Goal: Task Accomplishment & Management: Complete application form

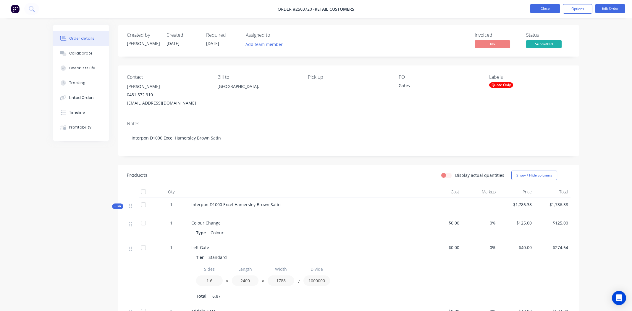
click at [537, 5] on button "Close" at bounding box center [545, 8] width 30 height 9
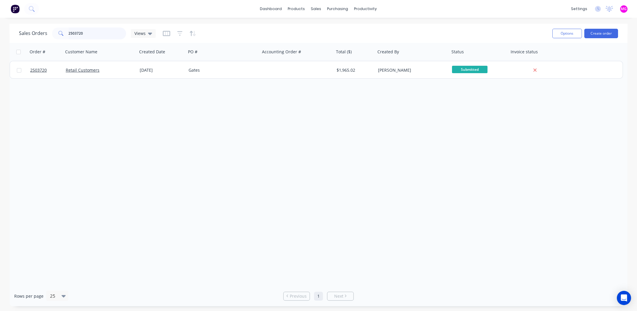
click at [106, 35] on input "2503720" at bounding box center [98, 34] width 58 height 12
click at [105, 34] on input "2503720" at bounding box center [98, 34] width 58 height 12
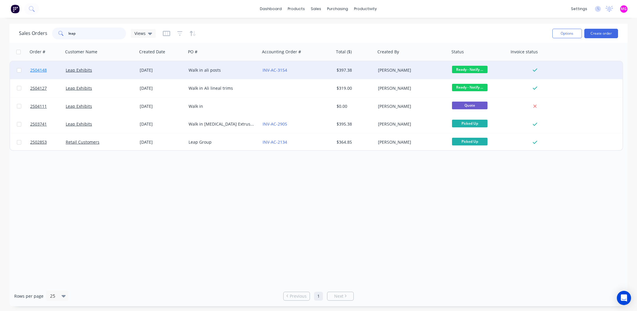
type input "leap"
click at [37, 70] on span "2504148" at bounding box center [38, 70] width 17 height 6
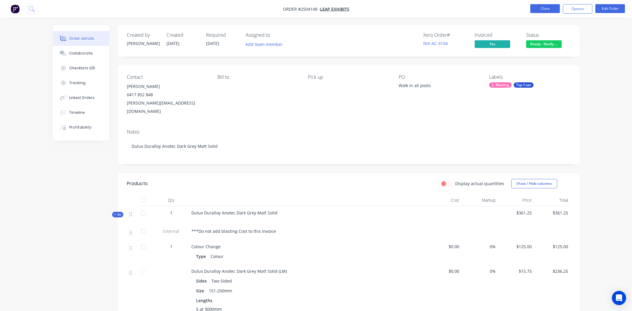
click at [545, 9] on button "Close" at bounding box center [545, 8] width 30 height 9
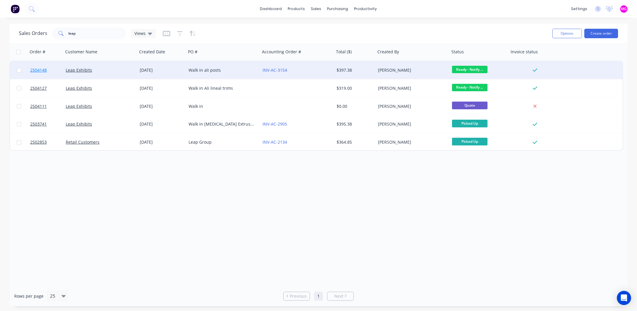
click at [36, 69] on span "2504148" at bounding box center [38, 70] width 17 height 6
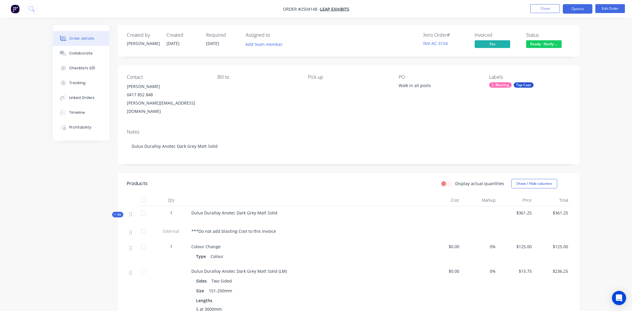
click at [573, 8] on button "Options" at bounding box center [578, 8] width 30 height 9
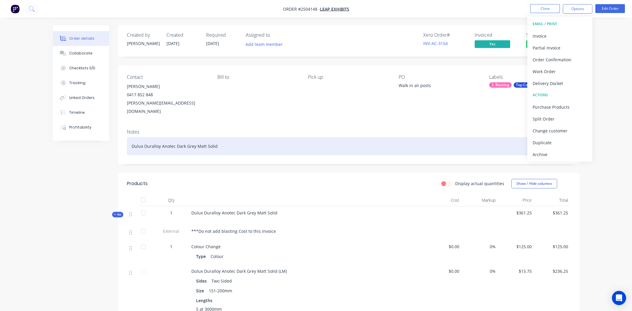
click at [433, 137] on div "Dulux Duralloy Anotec Dark Grey Matt Solid" at bounding box center [349, 146] width 444 height 18
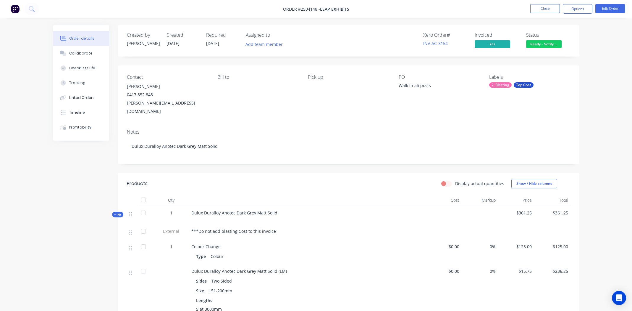
drag, startPoint x: 576, startPoint y: 91, endPoint x: 592, endPoint y: 87, distance: 15.9
click at [577, 91] on div "Contact [PERSON_NAME] [PHONE_NUMBER] [EMAIL_ADDRESS][DOMAIN_NAME] Bill to Pick …" at bounding box center [349, 94] width 462 height 59
click at [77, 52] on div "Collaborate" at bounding box center [80, 53] width 23 height 5
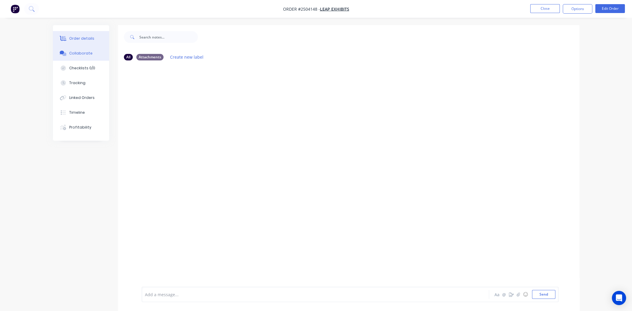
click at [72, 37] on div "Order details" at bounding box center [81, 38] width 25 height 5
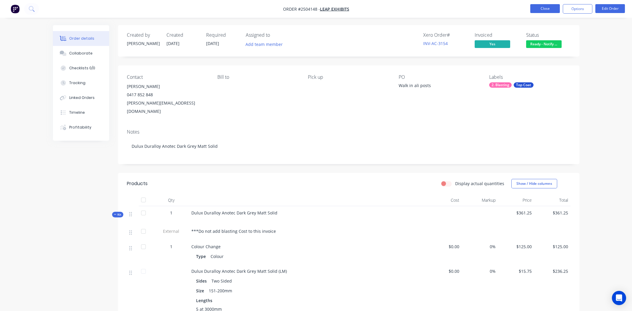
click at [541, 9] on button "Close" at bounding box center [545, 8] width 30 height 9
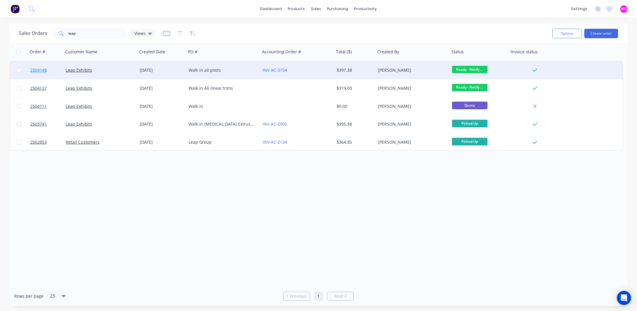
click at [36, 70] on span "2504148" at bounding box center [38, 70] width 17 height 6
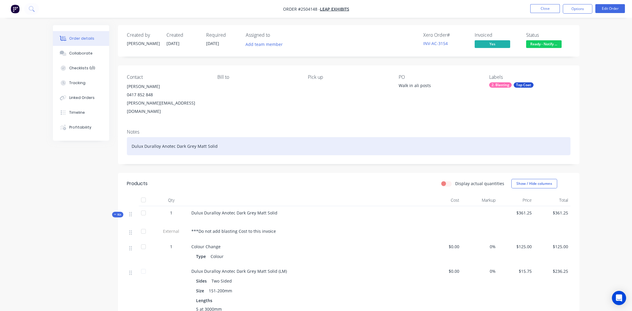
click at [241, 138] on div "Dulux Duralloy Anotec Dark Grey Matt Solid" at bounding box center [349, 146] width 444 height 18
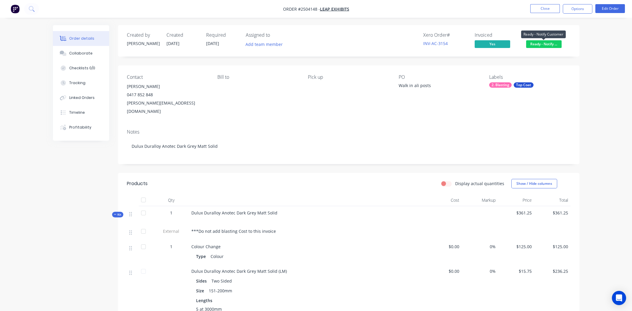
click at [541, 44] on span "Ready - Notify ..." at bounding box center [544, 43] width 36 height 7
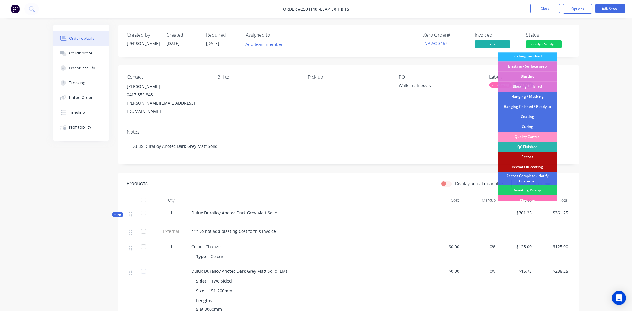
scroll to position [146, 0]
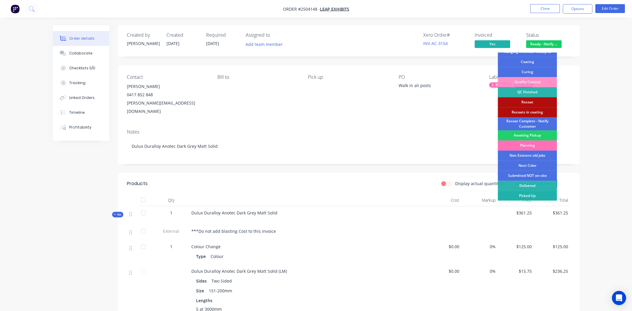
click at [540, 195] on div "Picked Up" at bounding box center [527, 196] width 59 height 10
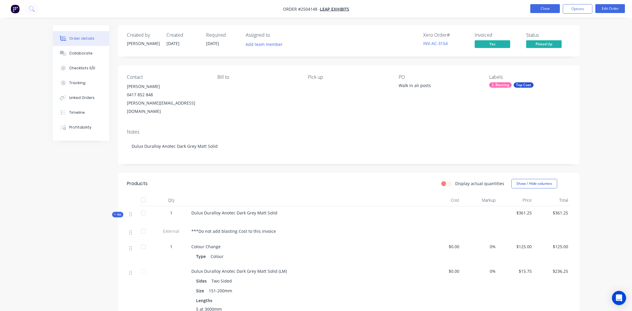
click at [544, 9] on button "Close" at bounding box center [545, 8] width 30 height 9
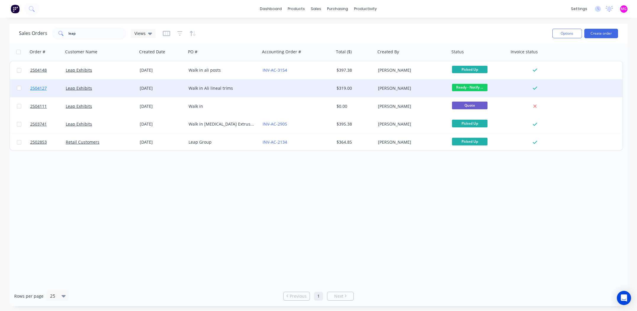
click at [41, 87] on span "2504127" at bounding box center [38, 88] width 17 height 6
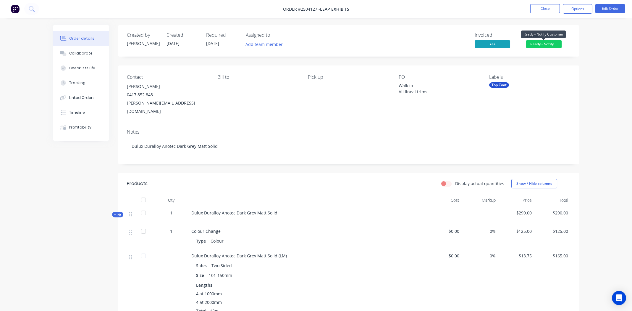
click at [545, 43] on span "Ready - Notify ..." at bounding box center [544, 43] width 36 height 7
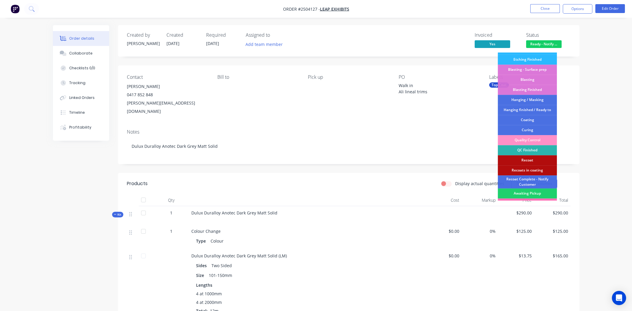
scroll to position [146, 0]
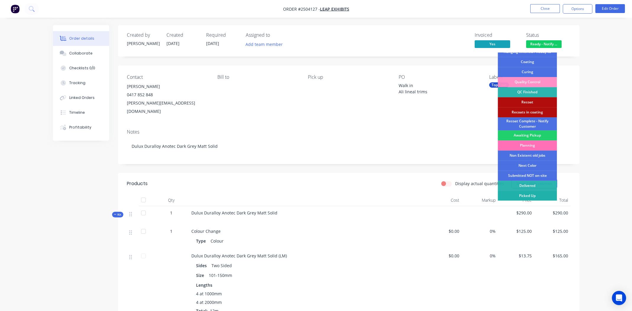
click at [531, 196] on div "Picked Up" at bounding box center [527, 196] width 59 height 10
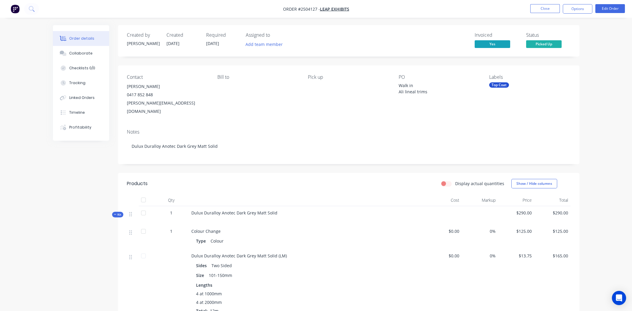
click at [294, 113] on div "Contact [PERSON_NAME] [PHONE_NUMBER] [EMAIL_ADDRESS][DOMAIN_NAME] Bill to Pick …" at bounding box center [349, 94] width 462 height 59
click at [283, 124] on div "Notes Dulux Duralloy Anotec Dark Grey Matt Solid" at bounding box center [349, 144] width 462 height 40
click at [545, 43] on span "Picked Up" at bounding box center [544, 43] width 36 height 7
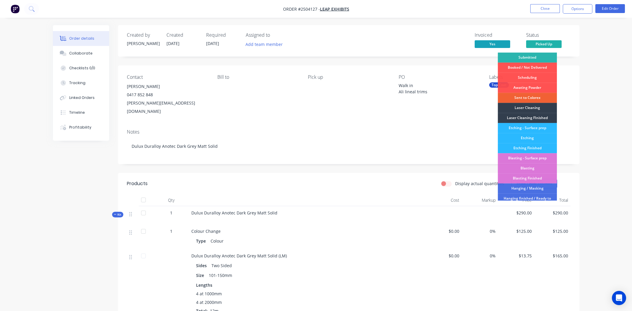
click at [564, 57] on div "Created by [PERSON_NAME] Created [DATE] Required [DATE] Assigned to Add team me…" at bounding box center [349, 219] width 462 height 389
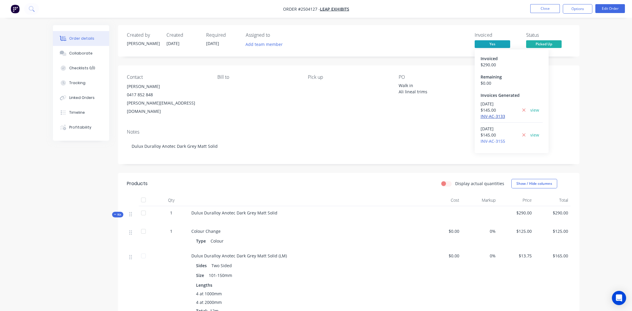
click at [487, 116] on link "INV-AC-3133" at bounding box center [493, 116] width 25 height 6
click at [491, 141] on link "INV-AC-3155" at bounding box center [493, 141] width 25 height 6
click at [469, 129] on div "Notes" at bounding box center [349, 132] width 444 height 6
click at [84, 53] on div "Collaborate" at bounding box center [80, 53] width 23 height 5
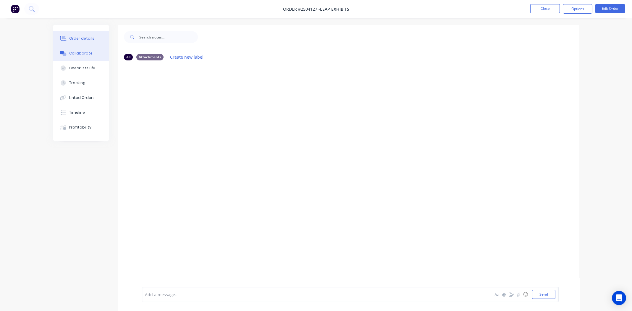
click at [80, 37] on div "Order details" at bounding box center [81, 38] width 25 height 5
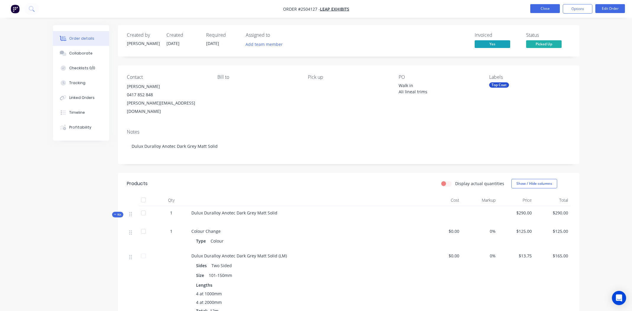
click at [540, 9] on button "Close" at bounding box center [545, 8] width 30 height 9
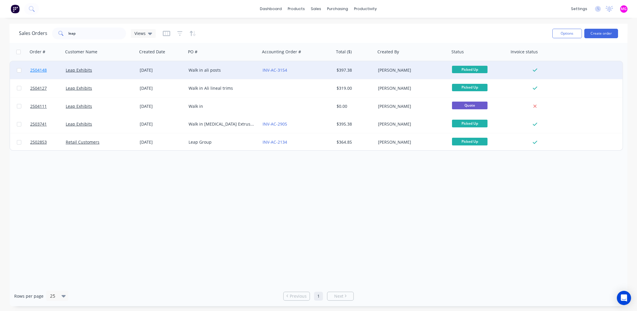
click at [37, 70] on span "2504148" at bounding box center [38, 70] width 17 height 6
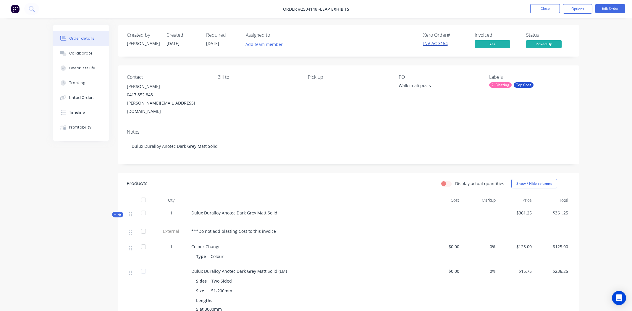
click at [436, 43] on link "INV-AC-3154" at bounding box center [435, 44] width 25 height 6
drag, startPoint x: 153, startPoint y: 96, endPoint x: 127, endPoint y: 95, distance: 26.0
click at [127, 95] on div "0417 852 848" at bounding box center [167, 95] width 81 height 8
click at [370, 129] on div "Notes" at bounding box center [349, 132] width 444 height 6
click at [309, 114] on div "Contact [PERSON_NAME] [PHONE_NUMBER] [EMAIL_ADDRESS][DOMAIN_NAME] Bill to Pick …" at bounding box center [349, 94] width 462 height 59
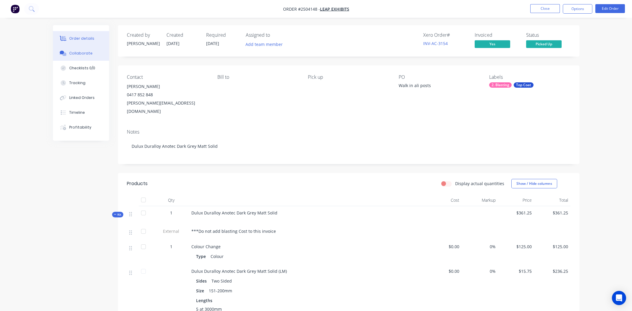
click at [87, 53] on div "Collaborate" at bounding box center [80, 53] width 23 height 5
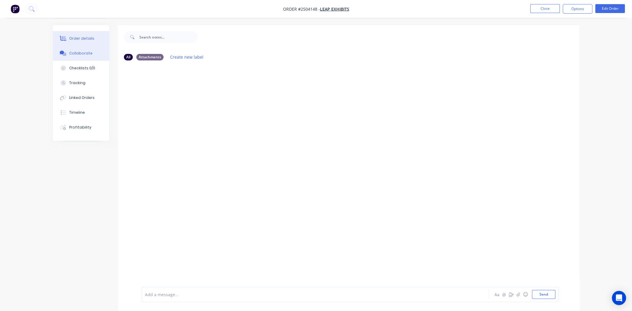
click at [77, 38] on div "Order details" at bounding box center [81, 38] width 25 height 5
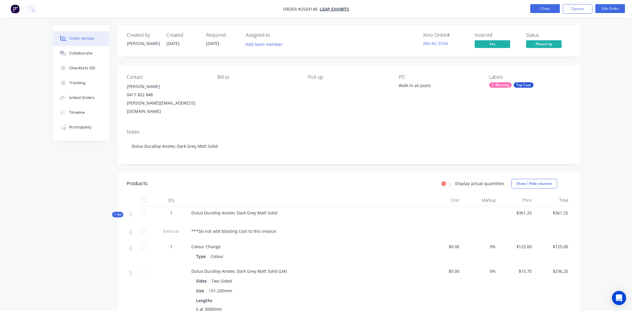
click at [543, 6] on button "Close" at bounding box center [545, 8] width 30 height 9
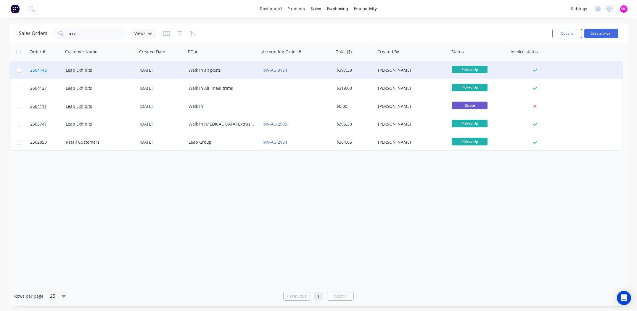
click at [34, 68] on span "2504148" at bounding box center [38, 70] width 17 height 6
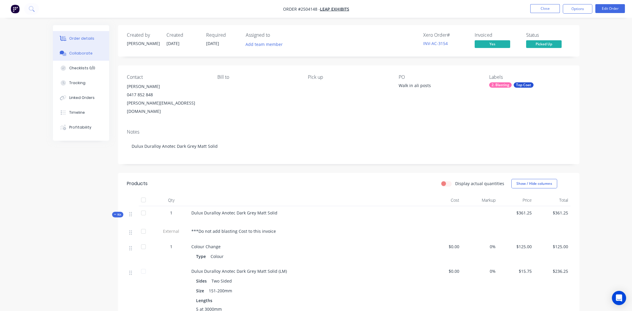
click at [83, 53] on div "Collaborate" at bounding box center [80, 53] width 23 height 5
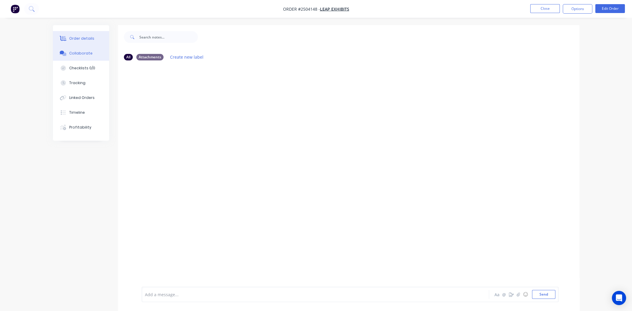
click at [73, 39] on div "Order details" at bounding box center [81, 38] width 25 height 5
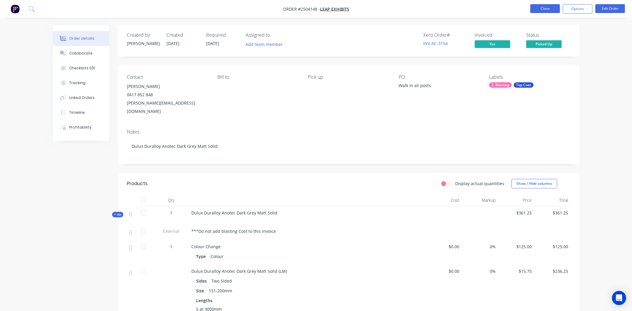
click at [545, 7] on button "Close" at bounding box center [545, 8] width 30 height 9
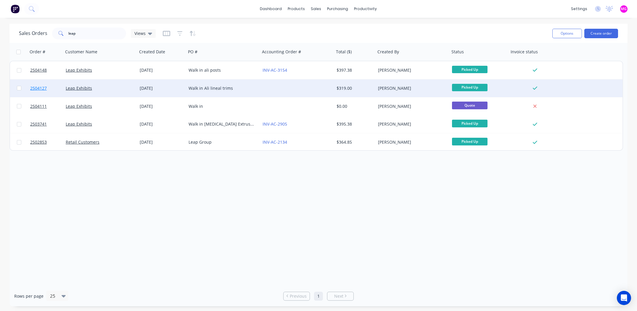
click at [37, 87] on span "2504127" at bounding box center [38, 88] width 17 height 6
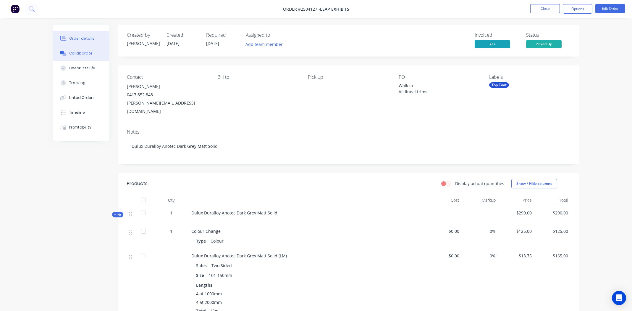
click at [82, 52] on div "Collaborate" at bounding box center [80, 53] width 23 height 5
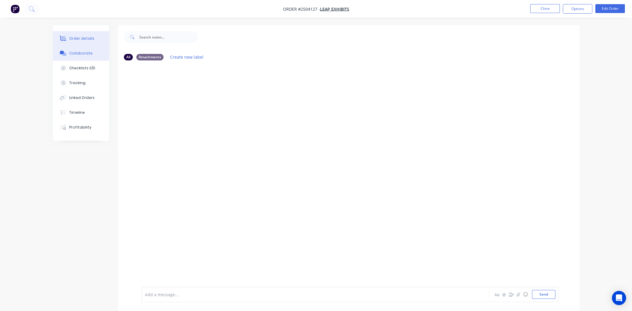
click at [74, 37] on div "Order details" at bounding box center [81, 38] width 25 height 5
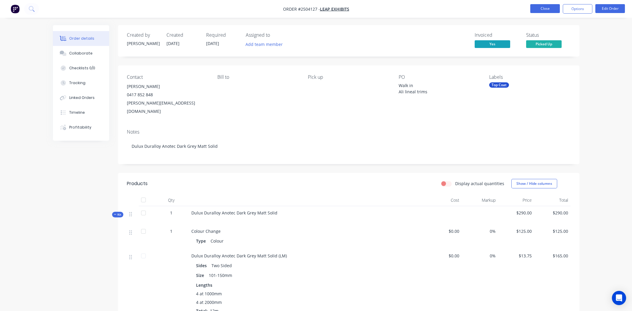
click at [541, 9] on button "Close" at bounding box center [545, 8] width 30 height 9
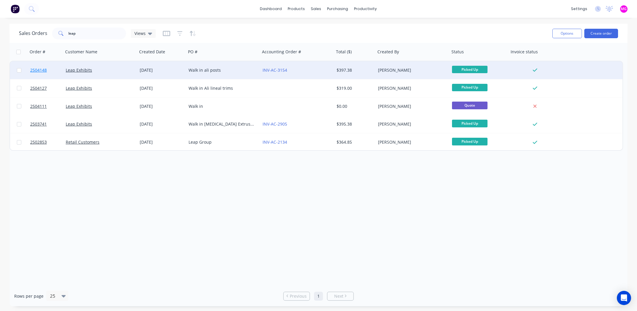
click at [33, 70] on span "2504148" at bounding box center [38, 70] width 17 height 6
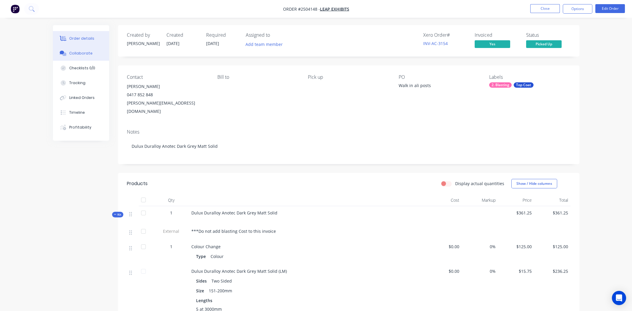
click at [86, 48] on button "Collaborate" at bounding box center [81, 53] width 56 height 15
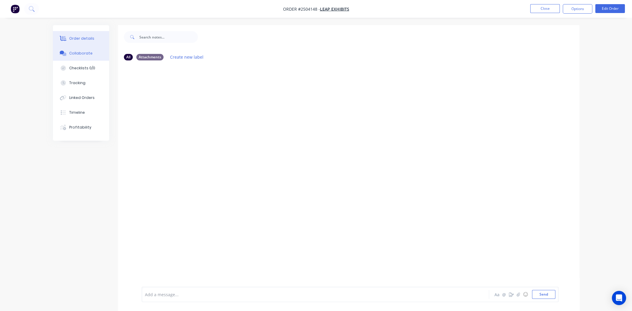
click at [78, 39] on div "Order details" at bounding box center [81, 38] width 25 height 5
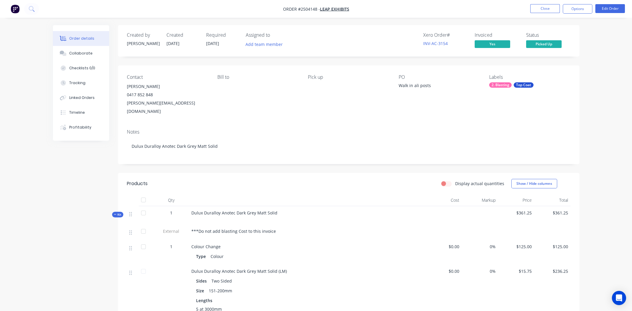
click at [442, 105] on div "PO Walk in ali posts" at bounding box center [439, 94] width 81 height 41
drag, startPoint x: 155, startPoint y: 95, endPoint x: 127, endPoint y: 96, distance: 28.1
click at [127, 96] on div "0417 852 848" at bounding box center [167, 95] width 81 height 8
click at [291, 107] on div "Bill to" at bounding box center [257, 94] width 81 height 41
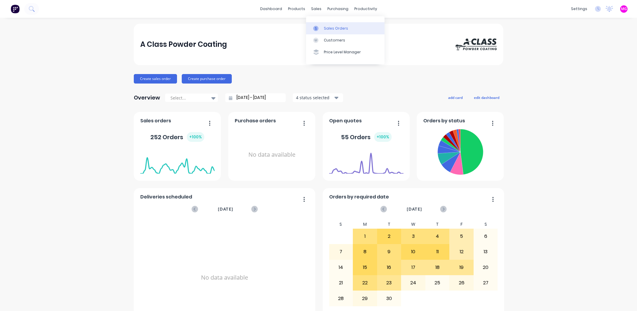
click at [332, 28] on div "Sales Orders" at bounding box center [336, 28] width 24 height 5
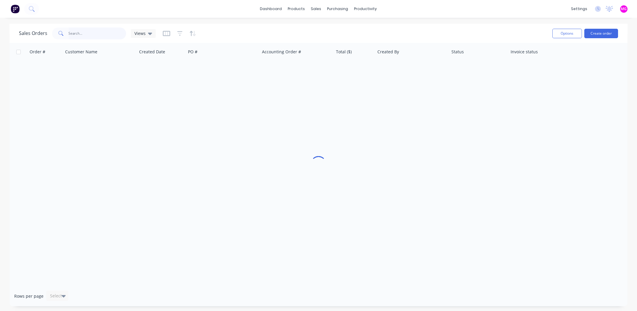
click at [86, 34] on input "text" at bounding box center [98, 34] width 58 height 12
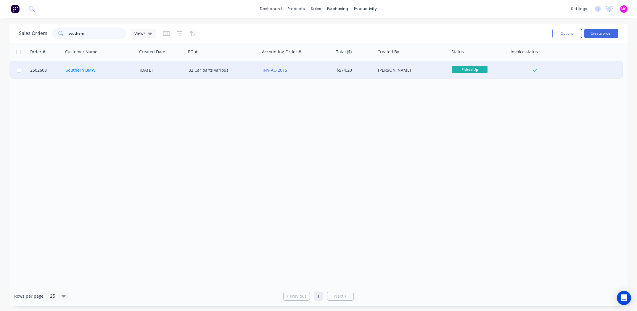
type input "southern"
click at [85, 70] on link "Southern BMW" at bounding box center [81, 70] width 30 height 6
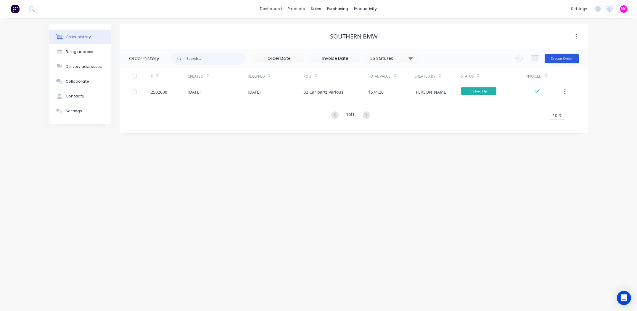
click at [554, 57] on button "Create Order" at bounding box center [561, 58] width 34 height 9
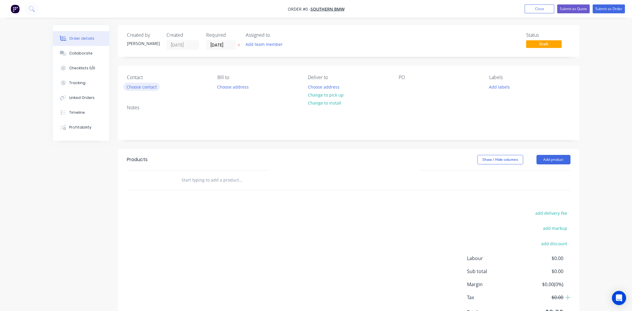
click at [144, 85] on button "Choose contact" at bounding box center [141, 87] width 36 height 8
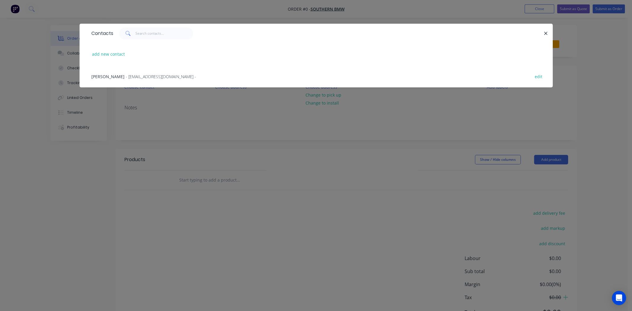
click at [103, 76] on span "Andrew Brien" at bounding box center [107, 77] width 33 height 6
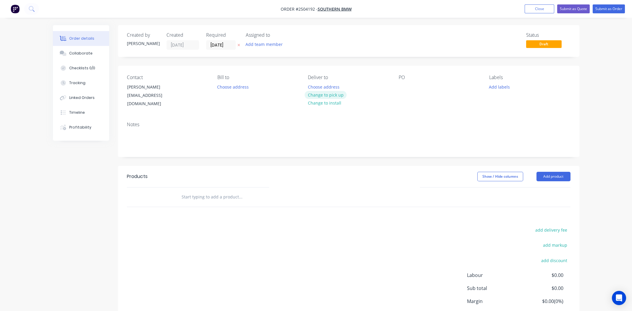
click at [328, 95] on button "Change to pick up" at bounding box center [326, 95] width 42 height 8
click at [398, 86] on div "Contact Andrew Brien accounts@southernbm.com.au Bill to Choose address Pick up …" at bounding box center [349, 91] width 462 height 51
click at [401, 87] on div at bounding box center [403, 87] width 9 height 9
click at [494, 81] on div "Labels Add labels" at bounding box center [529, 91] width 81 height 33
click at [496, 83] on button "Add labels" at bounding box center [499, 87] width 27 height 8
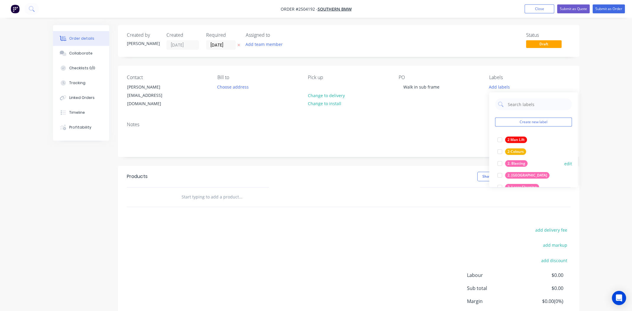
click at [498, 163] on div at bounding box center [500, 163] width 12 height 12
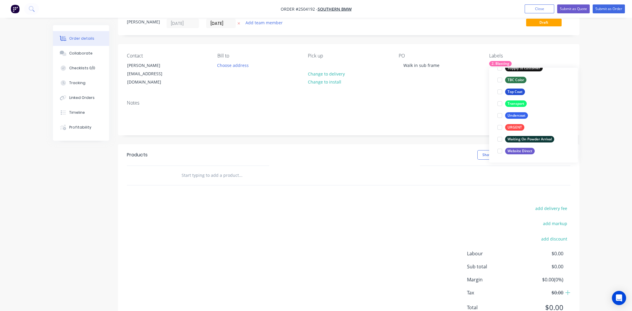
scroll to position [40, 0]
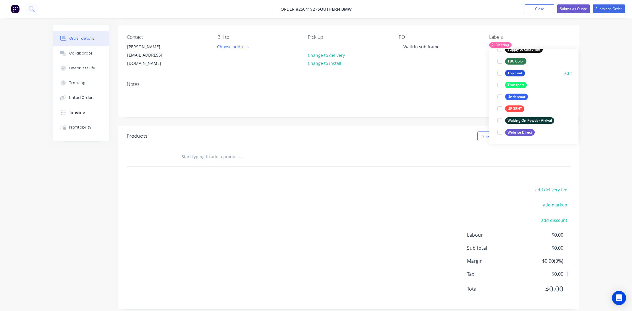
click at [499, 70] on div at bounding box center [500, 73] width 12 height 12
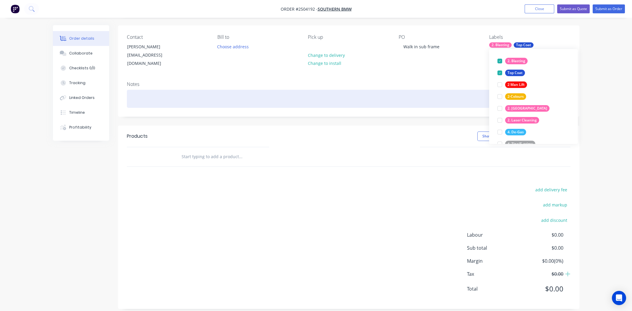
click at [405, 90] on div at bounding box center [349, 99] width 444 height 18
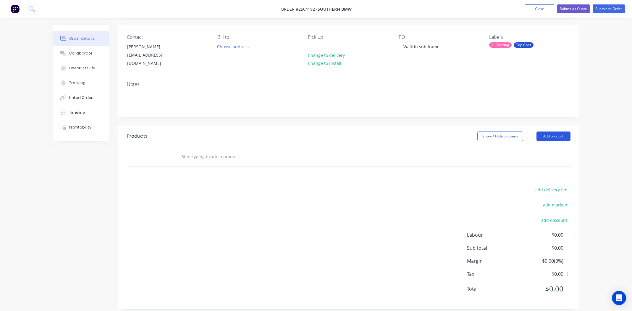
click at [558, 131] on button "Add product" at bounding box center [554, 135] width 34 height 9
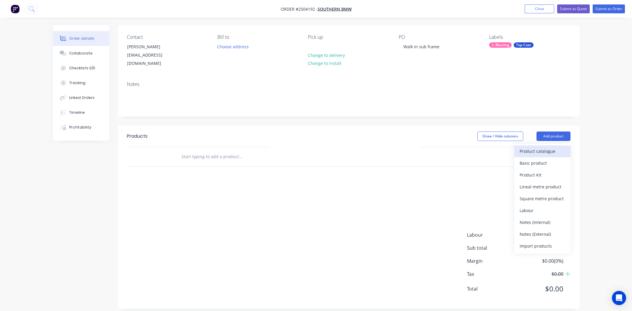
click at [539, 147] on div "Product catalogue" at bounding box center [543, 151] width 46 height 9
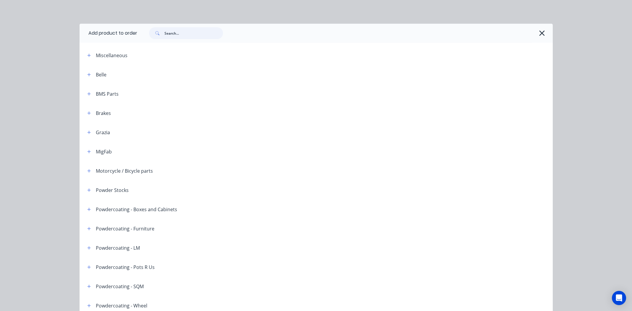
click at [189, 28] on input "text" at bounding box center [194, 33] width 59 height 12
click at [183, 36] on input "text" at bounding box center [194, 33] width 59 height 12
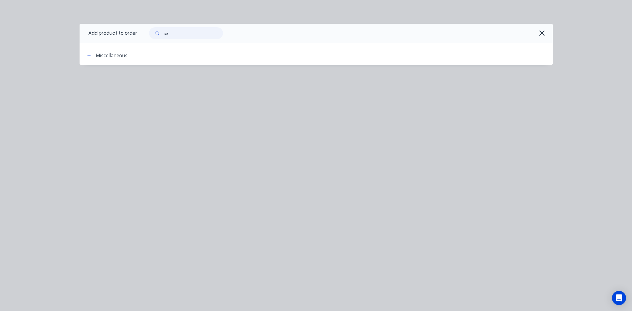
type input "s"
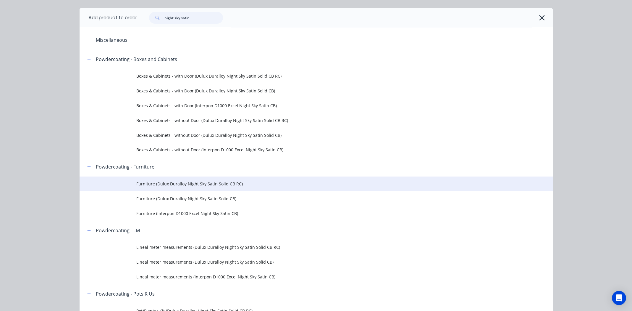
scroll to position [29, 0]
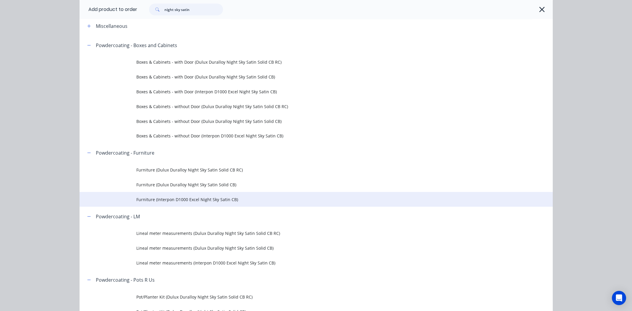
type input "night sky satin"
click at [205, 197] on span "Furniture (Interpon D1000 Excel Night Sky Satin CB)" at bounding box center [302, 199] width 333 height 6
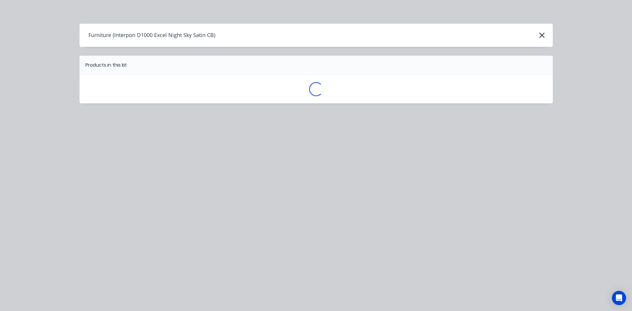
scroll to position [0, 0]
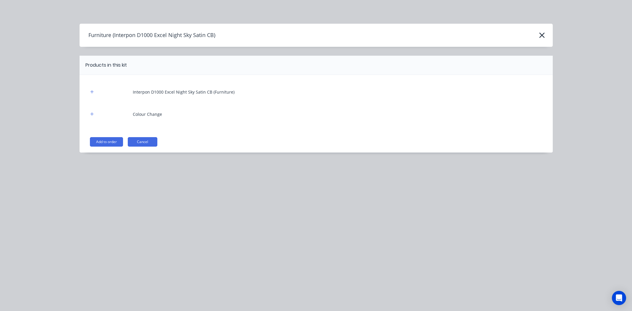
click at [103, 141] on button "Add to order" at bounding box center [106, 141] width 33 height 9
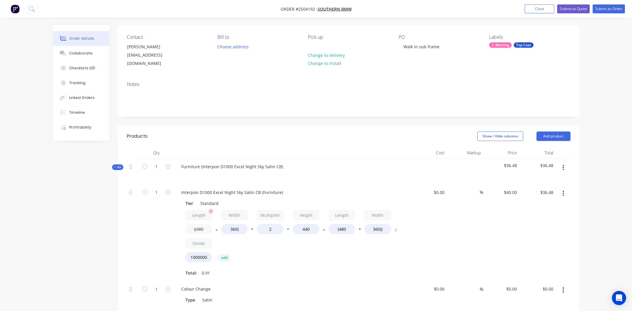
click at [202, 224] on input "((480" at bounding box center [199, 229] width 27 height 10
type input "((800"
type input "$47.74"
click at [230, 224] on input "360)" at bounding box center [234, 229] width 27 height 10
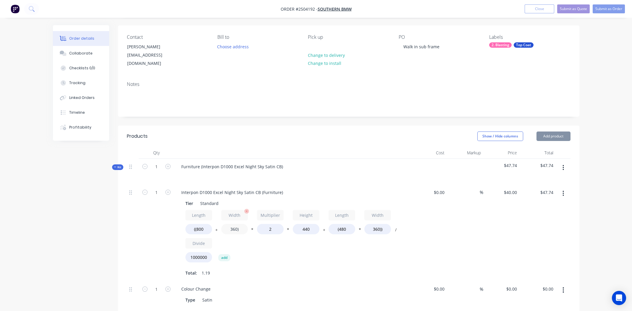
click at [230, 224] on input "360)" at bounding box center [234, 229] width 27 height 10
type input "300)"
type input "$45.63"
click at [303, 224] on input "440" at bounding box center [306, 229] width 27 height 10
click at [304, 224] on input "440" at bounding box center [306, 229] width 27 height 10
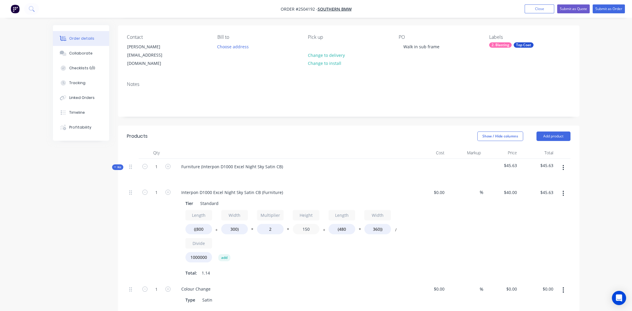
type input "150"
type input "$20.11"
click at [392, 245] on div "Length ((800 + Width 300) * Multiplier 2 * Height 150 + Length (480 * Width 360…" at bounding box center [293, 237] width 214 height 55
click at [343, 224] on input "(480" at bounding box center [342, 229] width 27 height 10
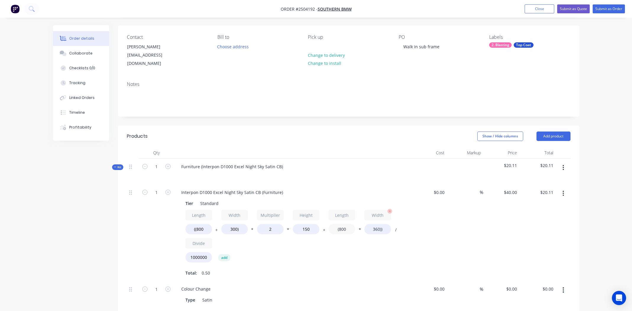
type input "(800"
type input "$24.72"
click at [373, 224] on input "360))" at bounding box center [378, 229] width 27 height 10
type input "300))"
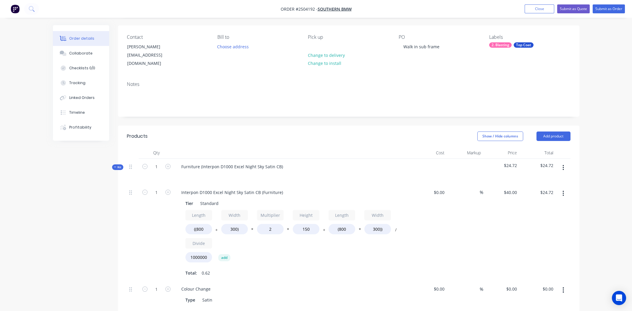
type input "$22.80"
click at [454, 237] on div "%" at bounding box center [465, 232] width 36 height 97
click at [564, 286] on icon "button" at bounding box center [563, 289] width 1 height 7
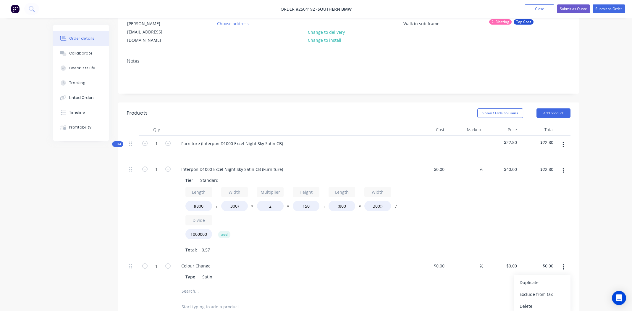
scroll to position [99, 0]
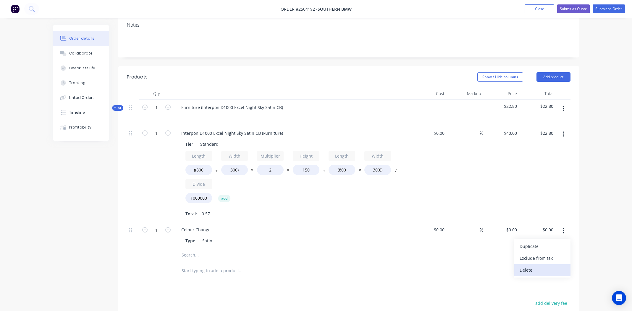
click at [534, 265] on div "Delete" at bounding box center [543, 269] width 46 height 9
click at [562, 103] on button "button" at bounding box center [564, 108] width 14 height 11
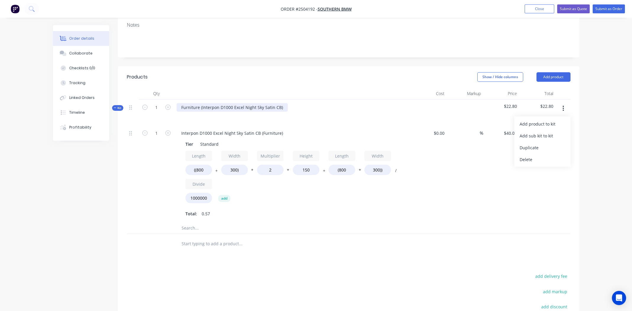
drag, startPoint x: 279, startPoint y: 99, endPoint x: 290, endPoint y: 107, distance: 13.8
click at [279, 103] on div "Furniture (Interpon D1000 Excel Night Sky Satin CB)" at bounding box center [232, 107] width 111 height 9
drag, startPoint x: 201, startPoint y: 100, endPoint x: 174, endPoint y: 99, distance: 26.4
click at [174, 99] on div "Furniture (Interpon D1000 Excel Night Sky Satin CB" at bounding box center [292, 112] width 237 height 26
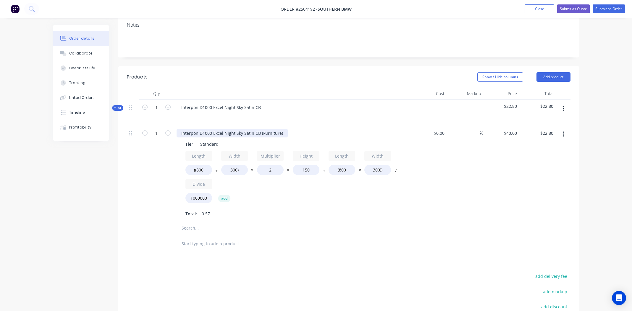
click at [251, 129] on div "Interpon D1000 Excel Night Sky Satin CB (Furniture)" at bounding box center [232, 133] width 111 height 9
click at [304, 129] on div "Car sub frame" at bounding box center [293, 133] width 232 height 9
click at [238, 103] on div "Interpon D1000 Excel Night Sky Satin CB" at bounding box center [221, 107] width 89 height 9
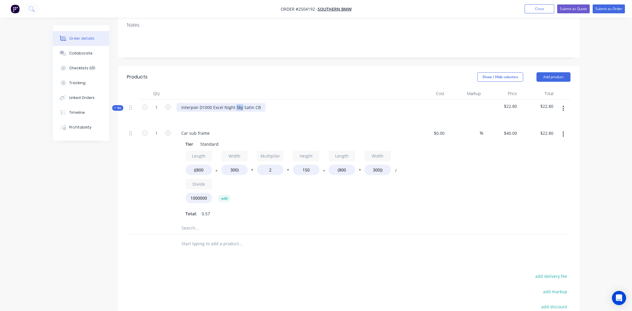
click at [238, 103] on div "Interpon D1000 Excel Night Sky Satin CB" at bounding box center [221, 107] width 89 height 9
copy div "Interpon D1000 Excel Night Sky Satin CB"
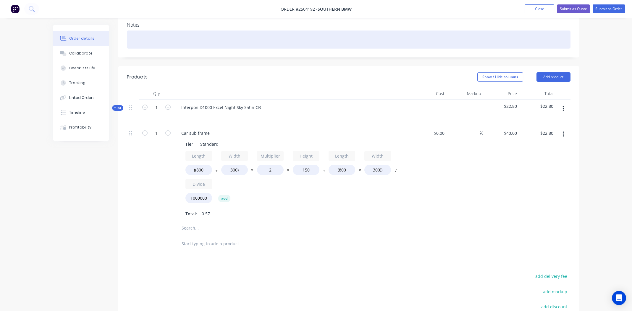
paste div
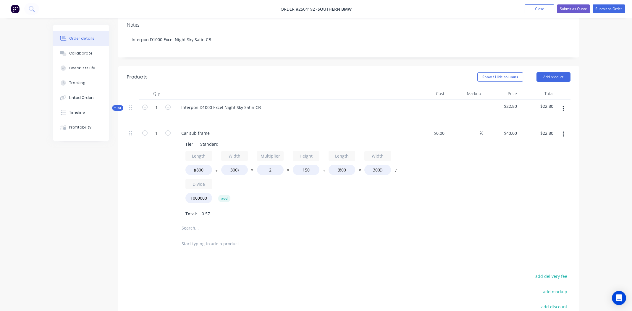
click at [428, 182] on div "$0.00 $0.00" at bounding box center [429, 173] width 36 height 97
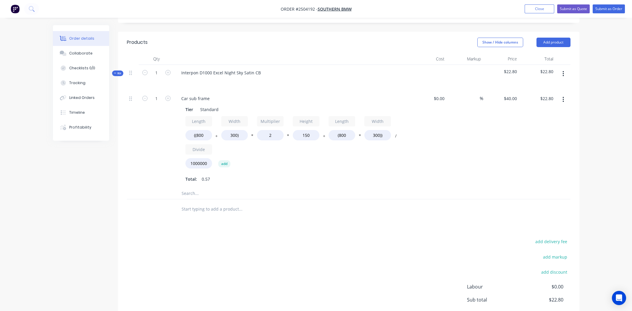
scroll to position [118, 0]
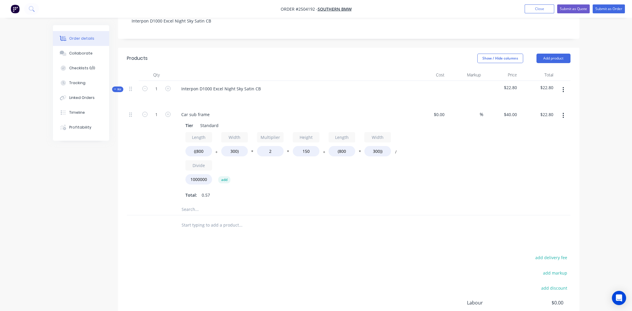
click at [564, 87] on icon "button" at bounding box center [563, 89] width 1 height 5
click at [551, 101] on div "Add product to kit" at bounding box center [543, 105] width 46 height 9
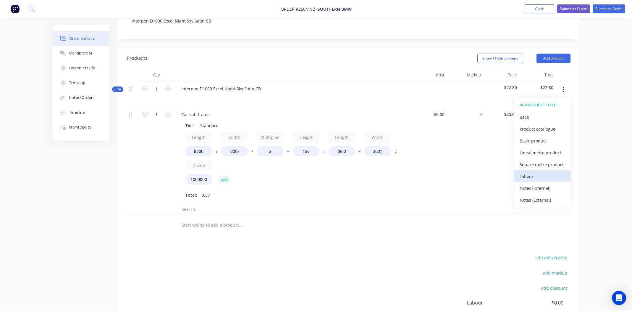
click at [540, 172] on div "Labour" at bounding box center [543, 176] width 46 height 9
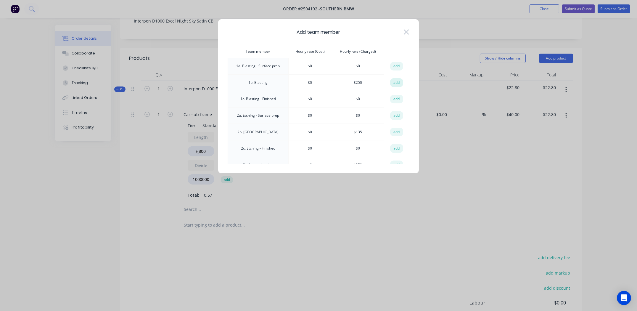
click at [393, 79] on button "add" at bounding box center [396, 82] width 13 height 9
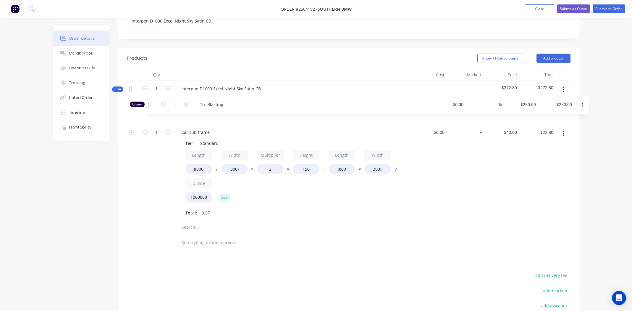
drag, startPoint x: 131, startPoint y: 202, endPoint x: 151, endPoint y: 102, distance: 102.6
click at [151, 107] on div "1 Car sub frame Tier Standard Length ((800 + Width 300) * Multiplier 2 * Height…" at bounding box center [349, 164] width 444 height 114
drag, startPoint x: 151, startPoint y: 108, endPoint x: 159, endPoint y: 111, distance: 8.7
click at [151, 110] on input "1" at bounding box center [156, 114] width 15 height 9
type input "0.666"
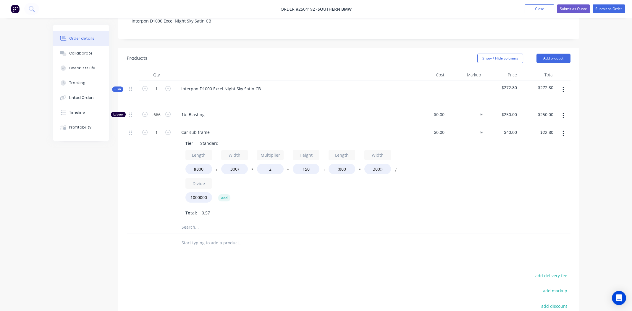
type input "$166.50"
click at [271, 112] on div "1b. Blasting" at bounding box center [292, 116] width 237 height 18
drag, startPoint x: 518, startPoint y: 214, endPoint x: 535, endPoint y: 180, distance: 37.0
click at [521, 210] on div "Labour 0.666 1b. Blasting $0.00 $0.00 % $250.00 $250.00 $166.50 $166.50 1 Car s…" at bounding box center [349, 170] width 444 height 127
click at [332, 199] on div "Length ((800 + Width 300) * Multiplier 2 * Height 150 + Length (800 * Width 300…" at bounding box center [293, 183] width 214 height 67
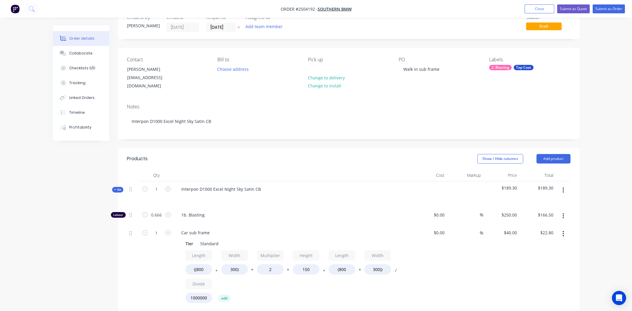
scroll to position [0, 0]
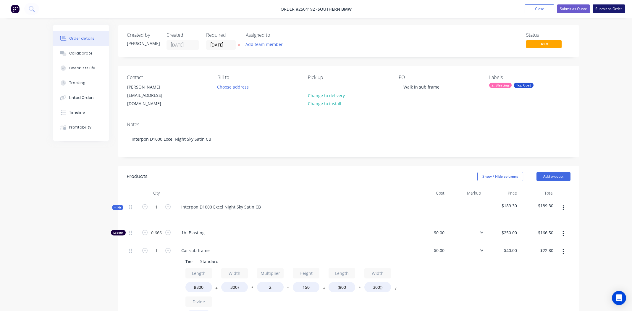
click at [607, 8] on button "Submit as Order" at bounding box center [609, 8] width 32 height 9
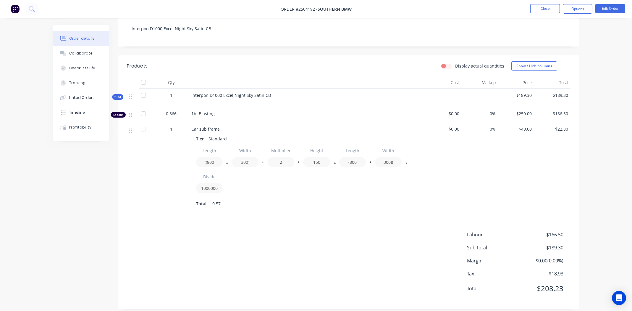
scroll to position [110, 0]
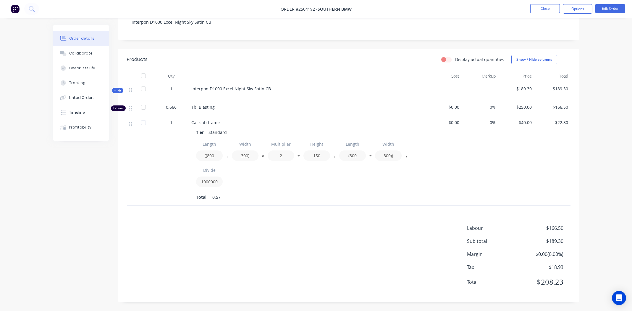
click at [394, 200] on div "Total: 0.57" at bounding box center [307, 197] width 222 height 9
click at [395, 263] on div "Labour $166.50 Sub total $189.30 Margin $0.00 ( 0.00 %) Tax $18.93 Total $208.23" at bounding box center [349, 258] width 444 height 69
click at [267, 195] on div "Total: 0.57" at bounding box center [307, 197] width 222 height 9
click at [275, 224] on div "Products Display actual quantities Show / Hide columns Qty Cost Markup Price To…" at bounding box center [349, 175] width 462 height 253
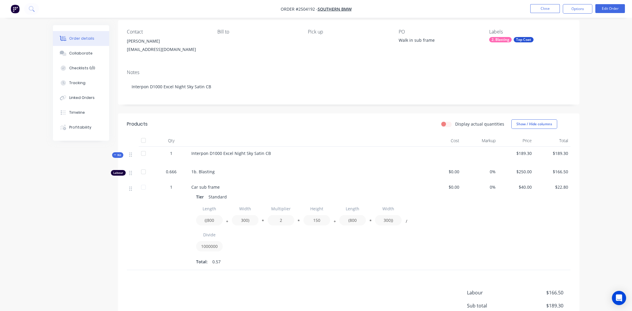
scroll to position [0, 0]
